Goal: Task Accomplishment & Management: Use online tool/utility

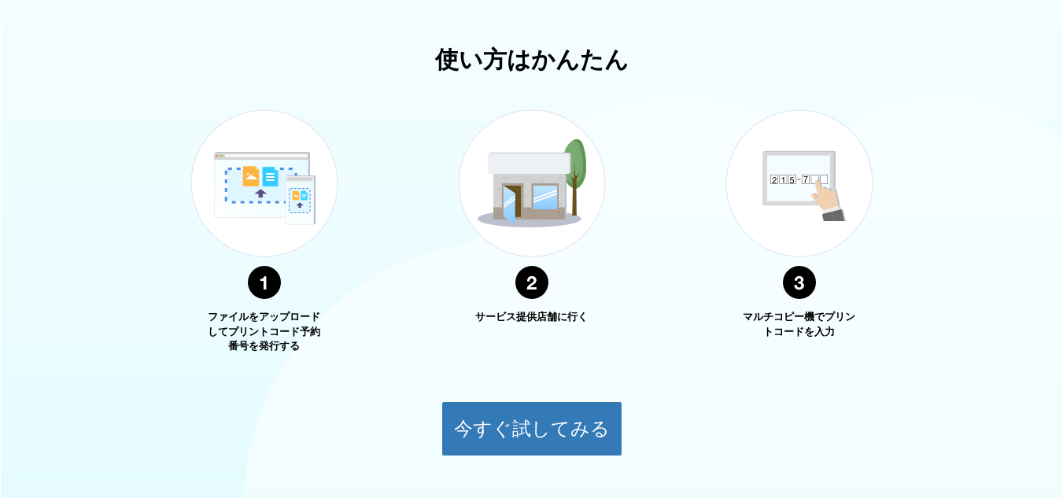
scroll to position [540, 0]
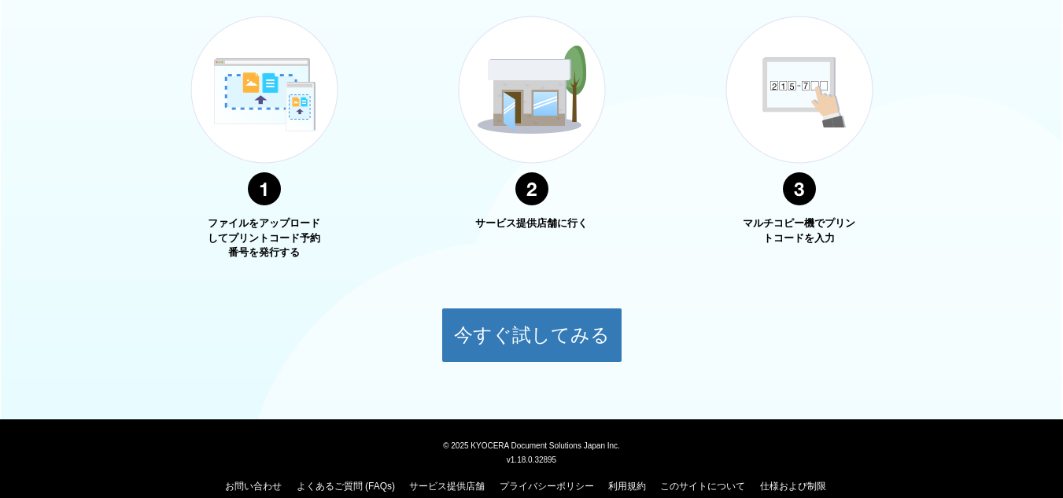
scroll to position [620, 0]
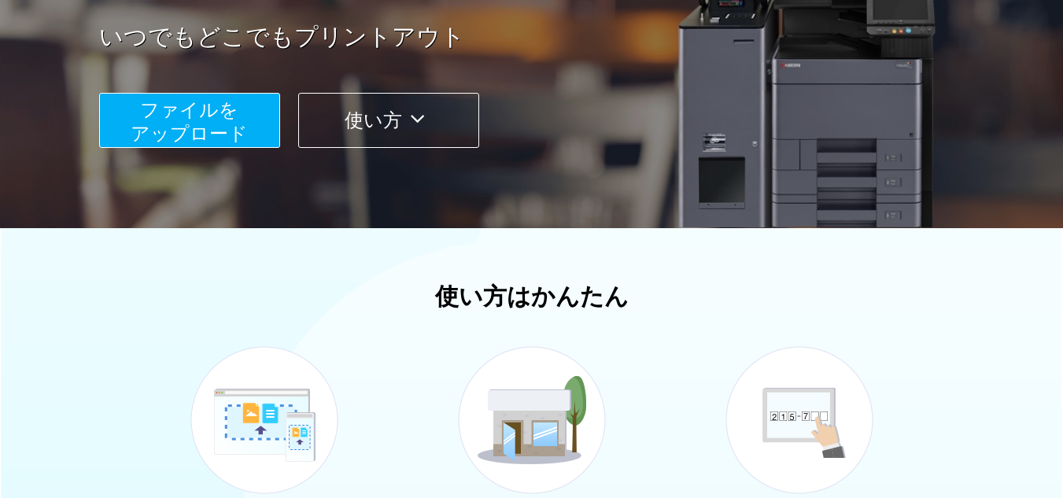
click at [244, 131] on span "ファイルを ​​アップロード" at bounding box center [189, 121] width 117 height 45
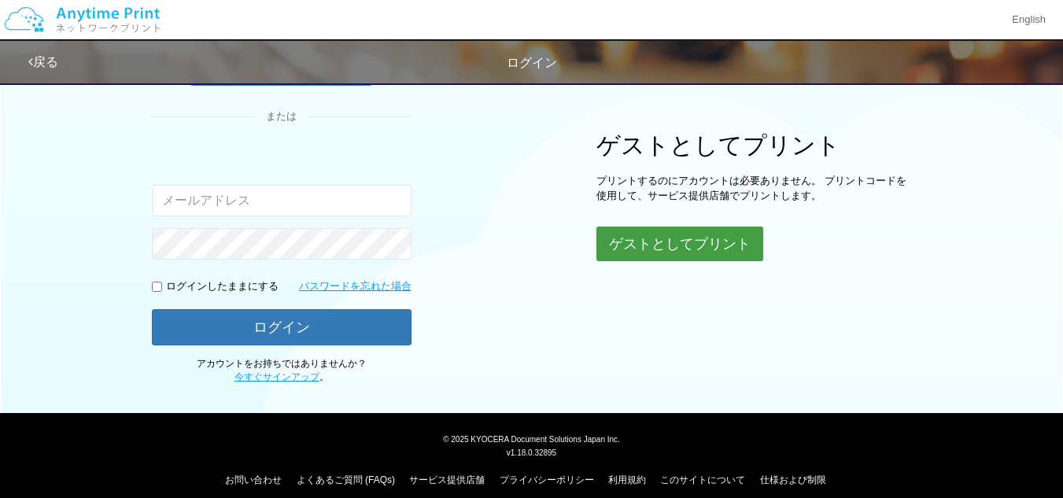
click at [676, 238] on button "ゲストとしてプリント" at bounding box center [679, 244] width 167 height 35
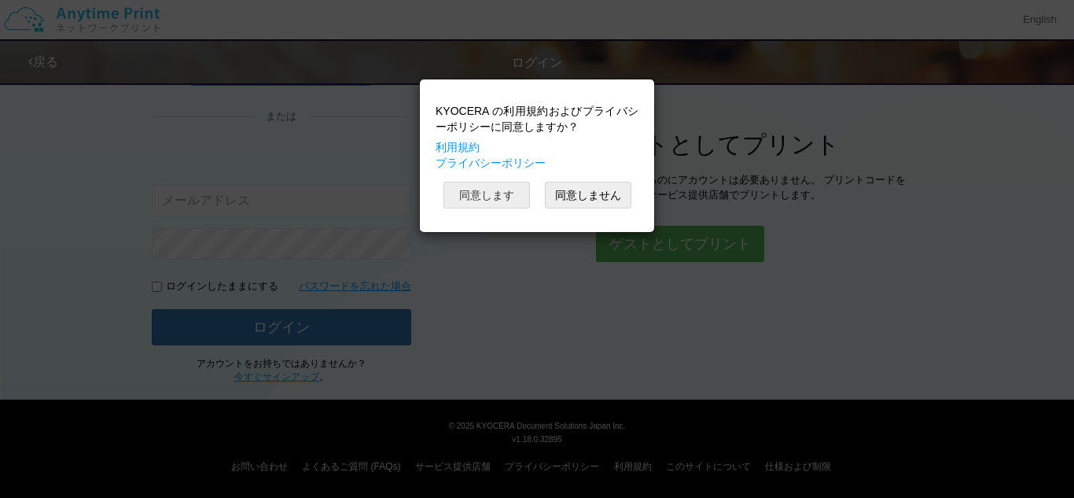
click at [507, 204] on button "同意します" at bounding box center [487, 195] width 87 height 27
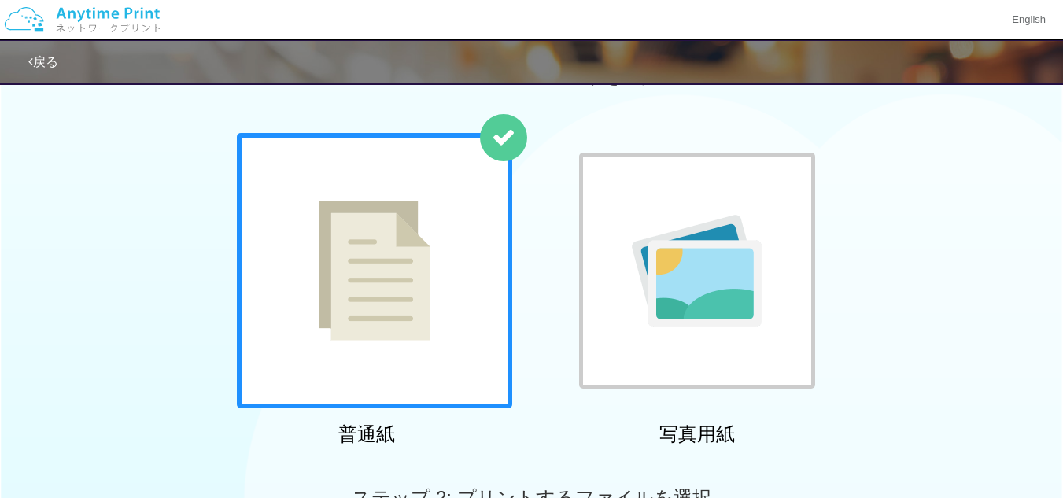
scroll to position [53, 0]
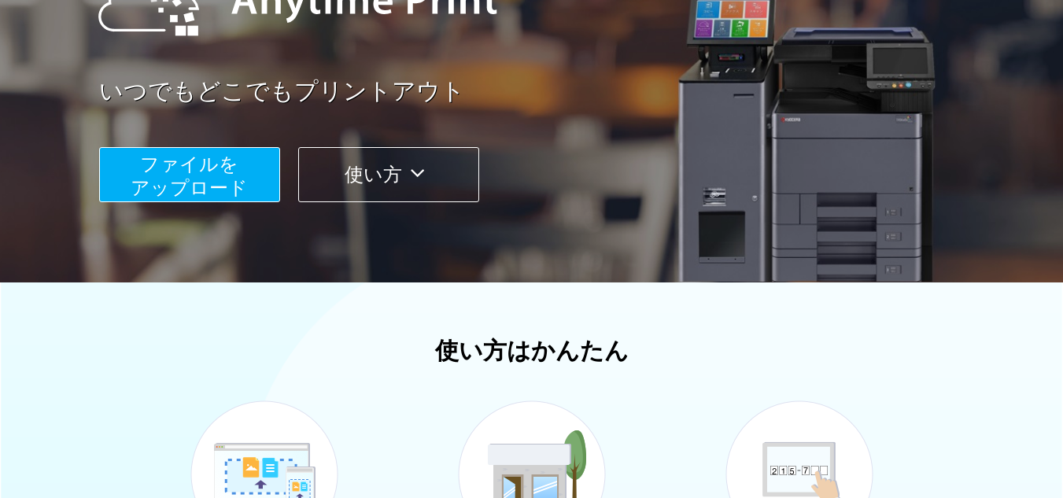
scroll to position [234, 0]
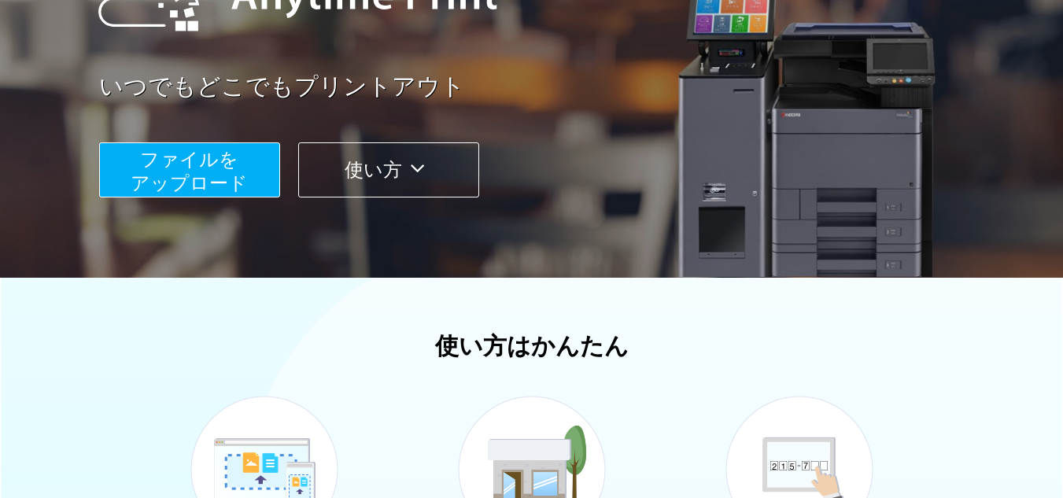
click at [249, 186] on button "ファイルを ​​アップロード" at bounding box center [189, 169] width 181 height 55
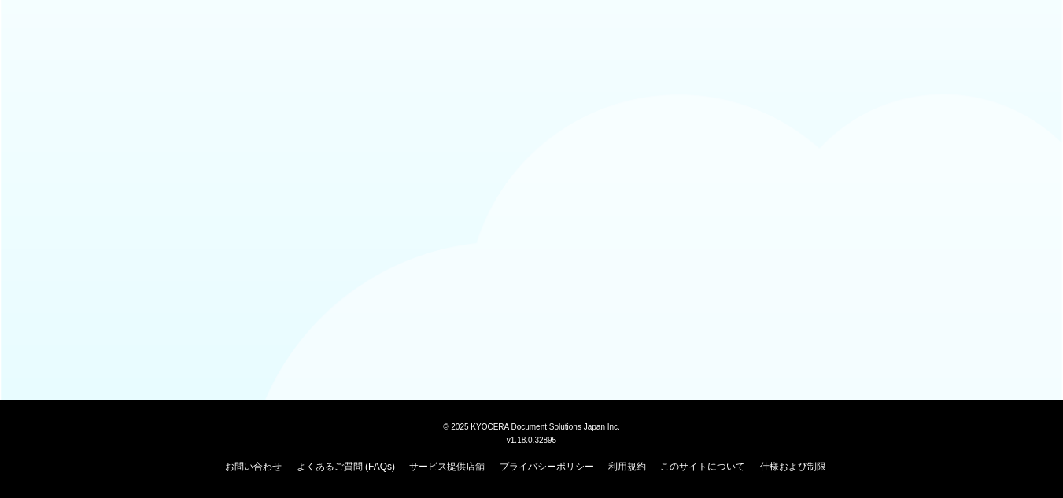
scroll to position [136, 0]
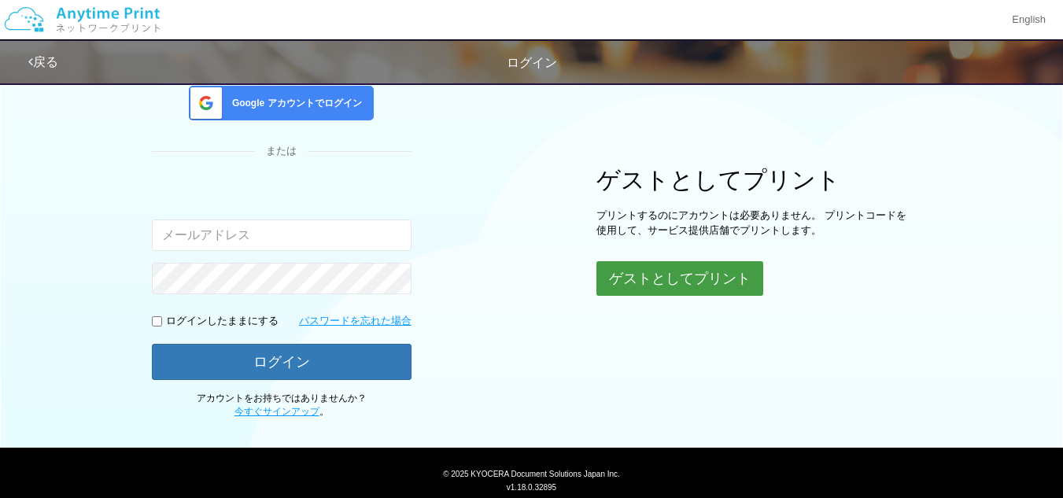
click at [649, 271] on button "ゲストとしてプリント" at bounding box center [679, 278] width 167 height 35
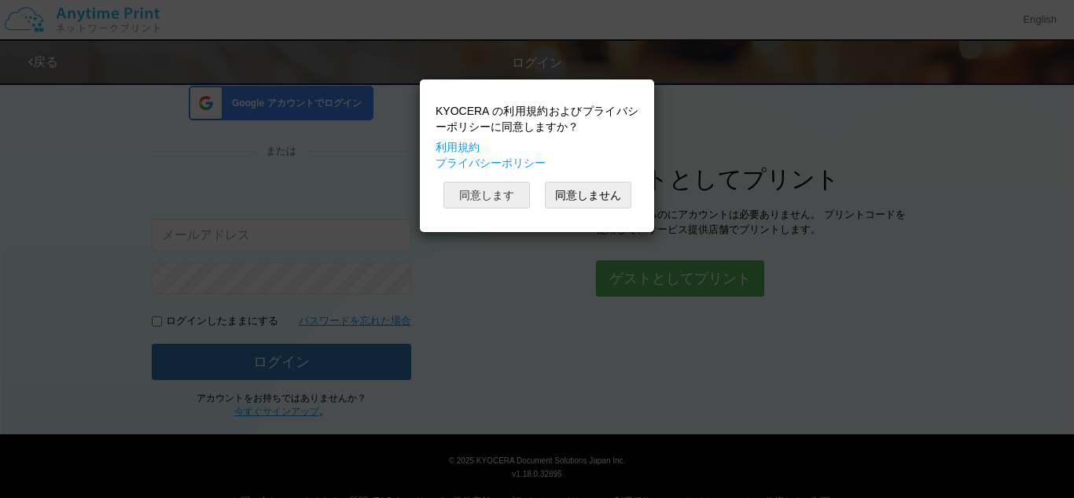
click at [514, 190] on button "同意します" at bounding box center [487, 195] width 87 height 27
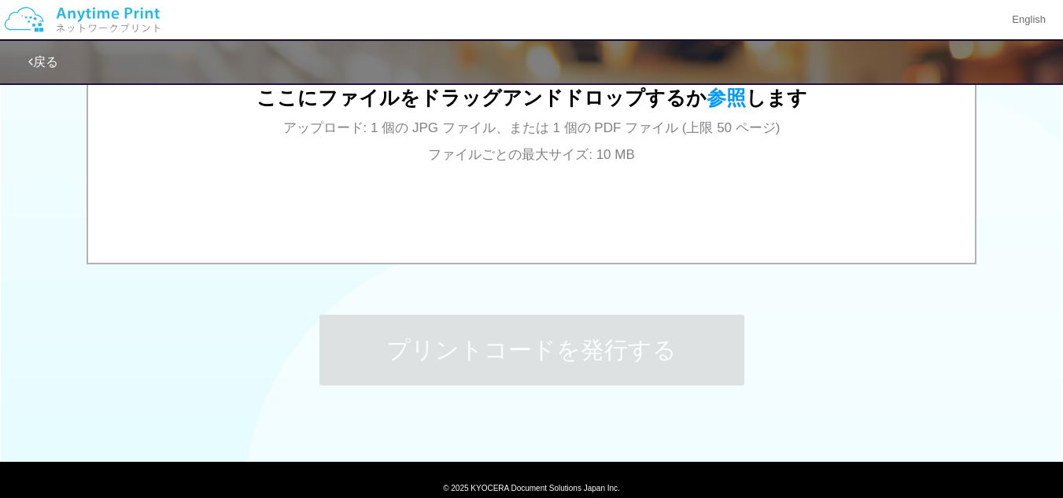
scroll to position [698, 0]
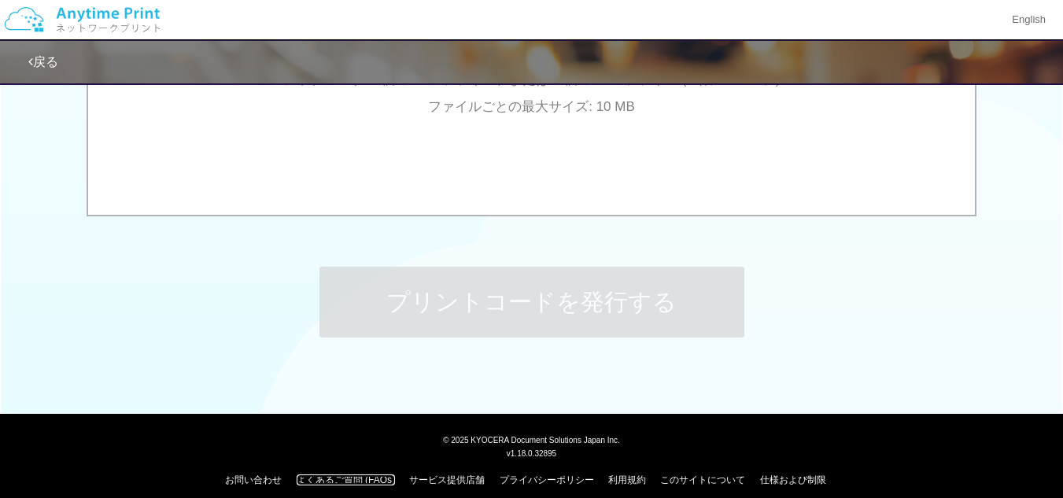
click at [349, 474] on link "よくあるご質問 (FAQs)" at bounding box center [346, 479] width 98 height 11
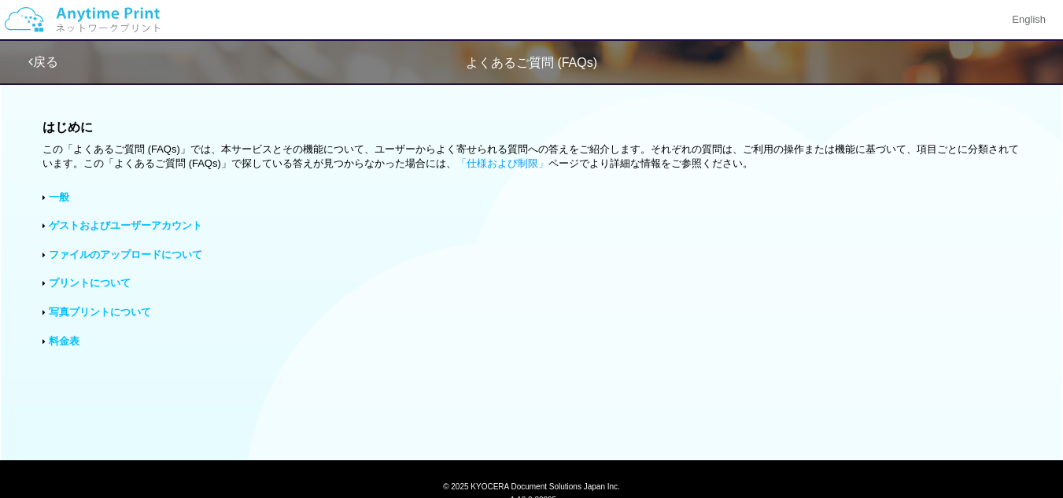
click at [68, 338] on link "料金表" at bounding box center [64, 341] width 31 height 12
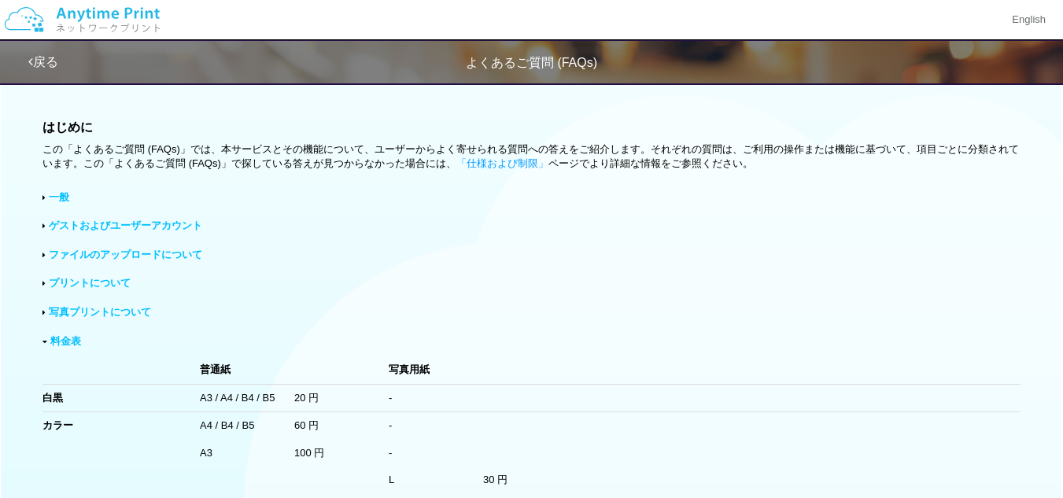
click at [57, 193] on link "一般" at bounding box center [59, 197] width 20 height 12
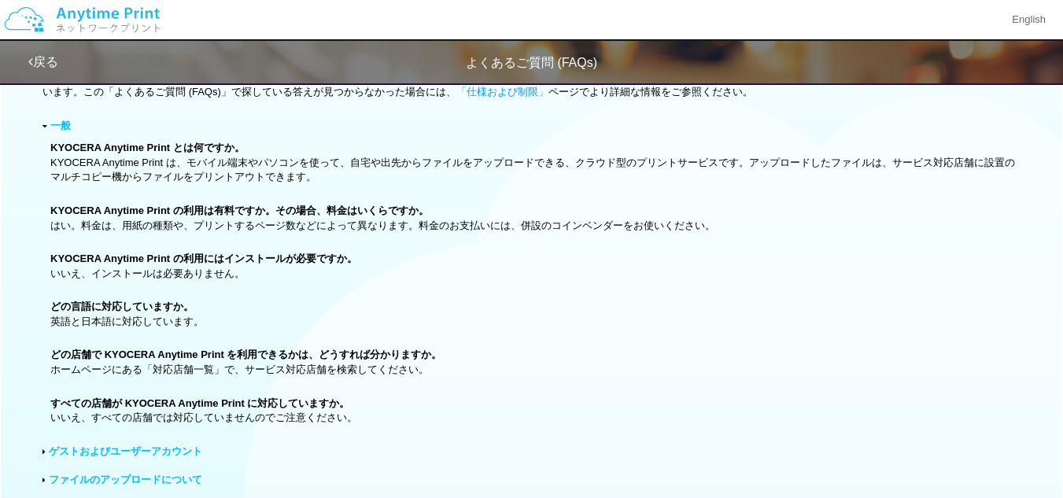
scroll to position [72, 0]
drag, startPoint x: 105, startPoint y: 352, endPoint x: 233, endPoint y: 355, distance: 127.5
click at [233, 355] on b "どの店舗で KYOCERA Anytime Print を利用できるかは、どうすれば分かりますか。" at bounding box center [245, 354] width 391 height 12
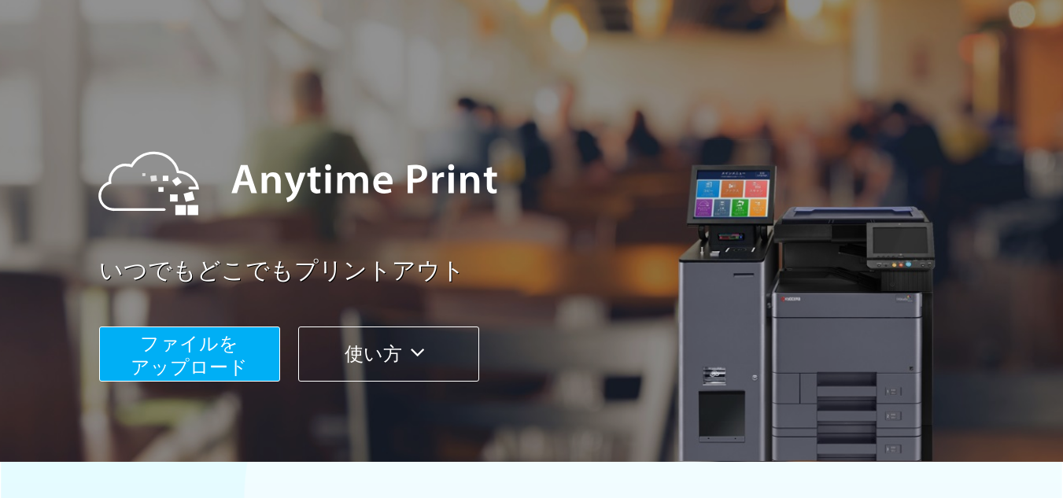
scroll to position [49, 0]
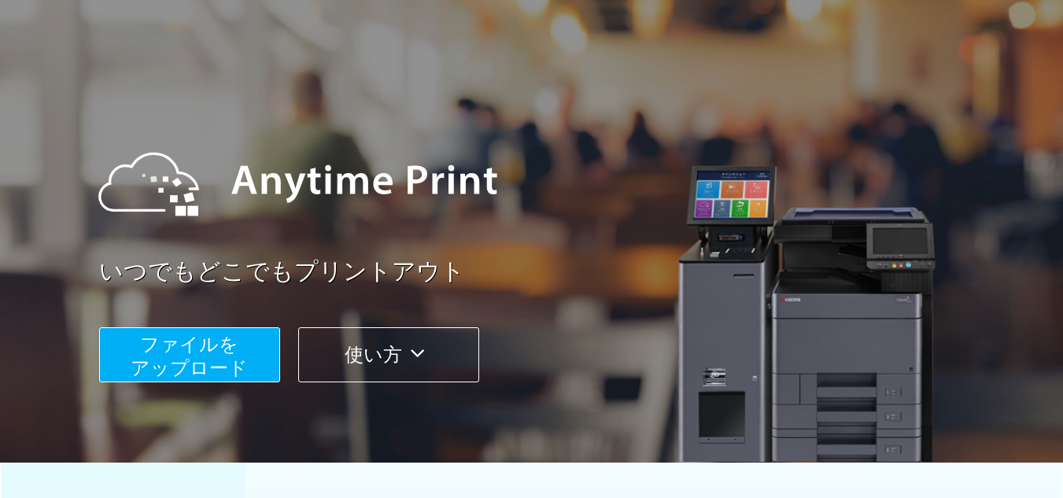
click at [210, 341] on span "ファイルを ​​アップロード" at bounding box center [189, 355] width 117 height 45
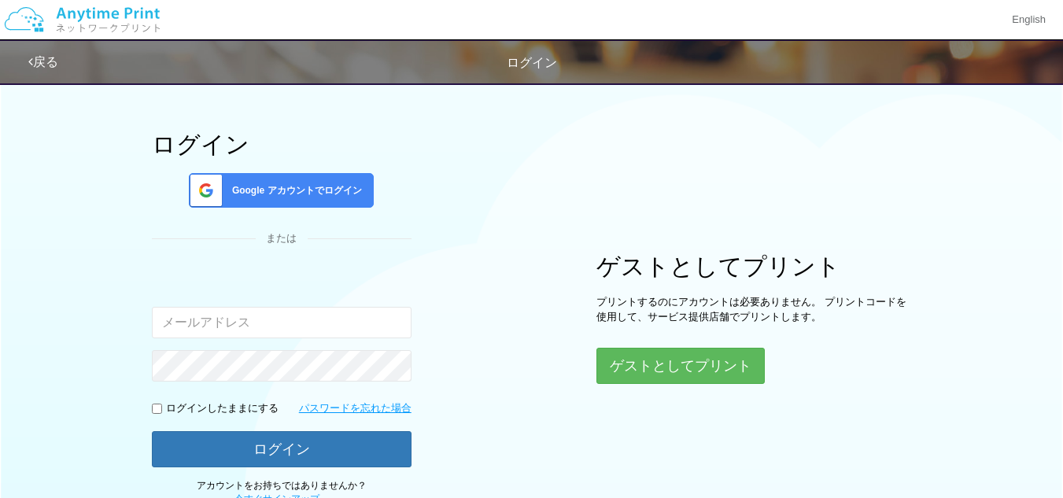
scroll to position [171, 0]
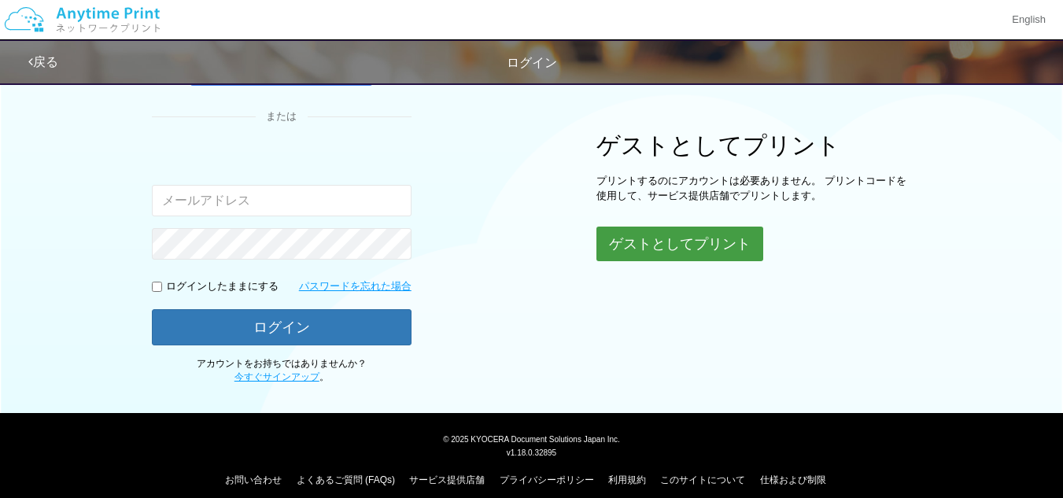
click at [694, 245] on button "ゲストとしてプリント" at bounding box center [679, 244] width 167 height 35
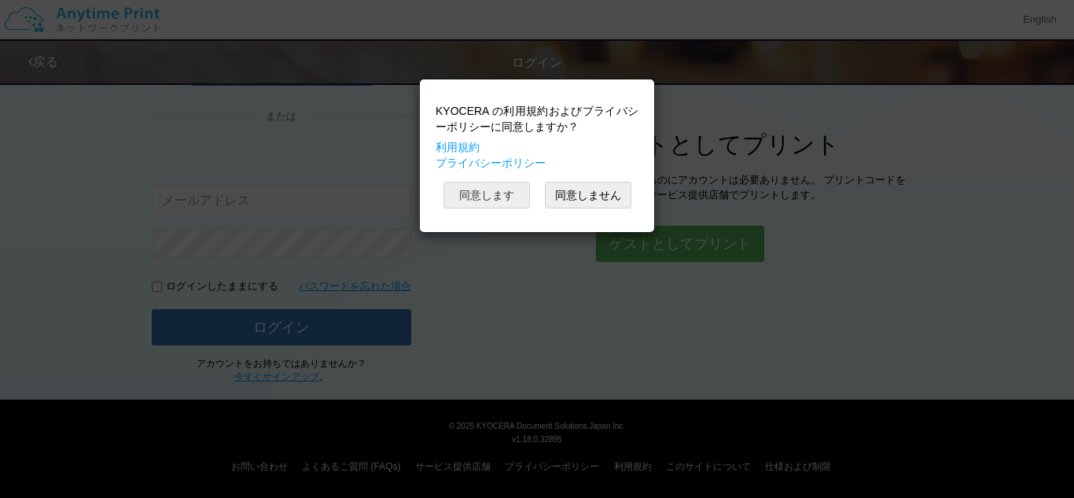
click at [485, 190] on button "同意します" at bounding box center [487, 195] width 87 height 27
